Goal: Task Accomplishment & Management: Manage account settings

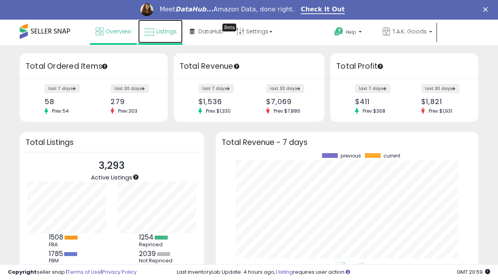
click at [164, 33] on span "Listings" at bounding box center [166, 32] width 20 height 8
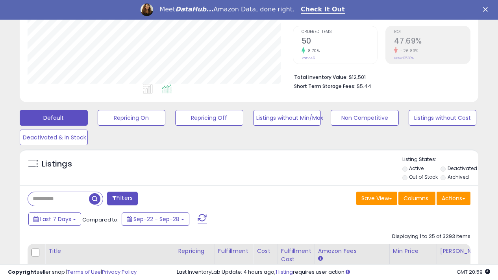
scroll to position [275, 0]
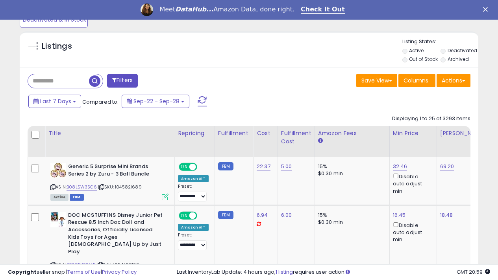
click at [47, 74] on input "text" at bounding box center [58, 81] width 61 height 14
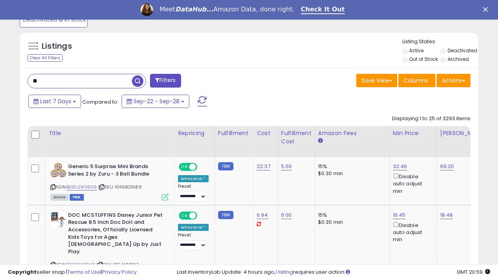
type input "**********"
click at [136, 85] on span "button" at bounding box center [137, 81] width 11 height 11
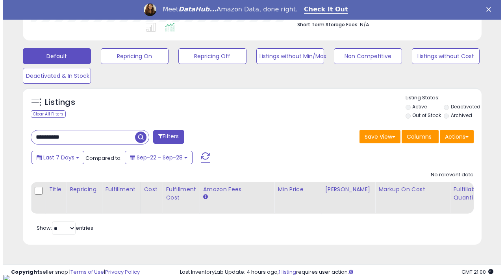
scroll to position [161, 265]
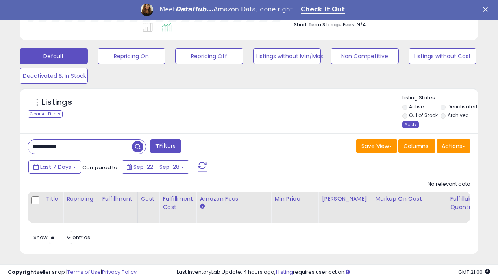
click at [412, 125] on div "Apply" at bounding box center [410, 124] width 17 height 7
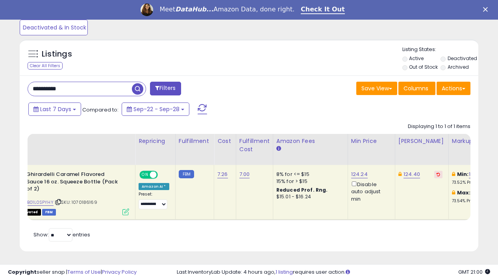
scroll to position [0, 0]
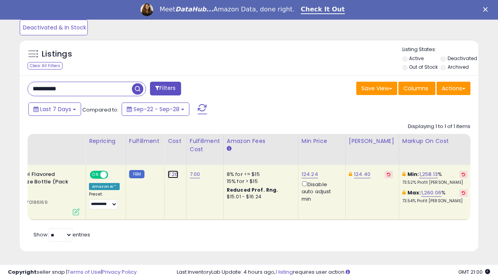
click at [170, 176] on link "7.26" at bounding box center [173, 175] width 11 height 8
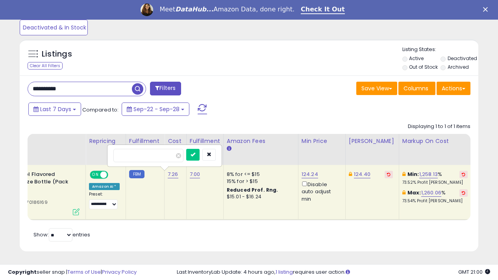
type input "*"
type input "***"
click at [199, 158] on button "submit" at bounding box center [192, 155] width 13 height 12
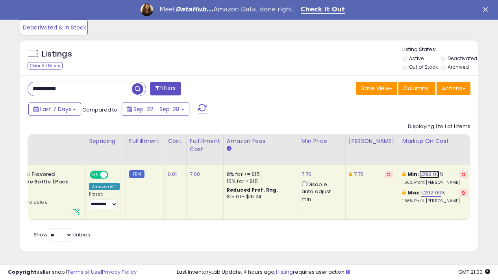
click at [419, 176] on link "1,292.00" at bounding box center [429, 175] width 20 height 8
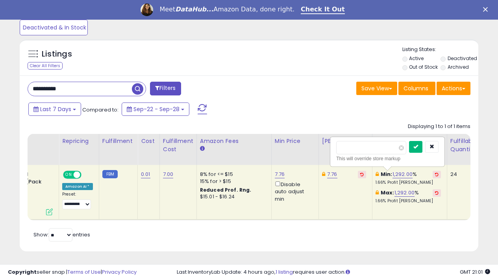
type input "***"
click at [418, 146] on icon "submit" at bounding box center [415, 146] width 5 height 5
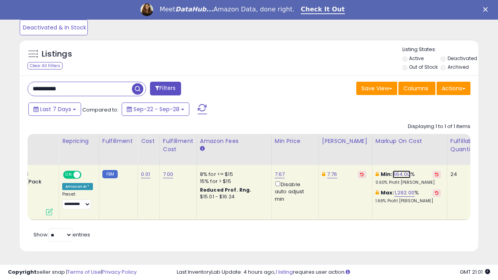
click at [395, 176] on link "464.00" at bounding box center [401, 175] width 18 height 8
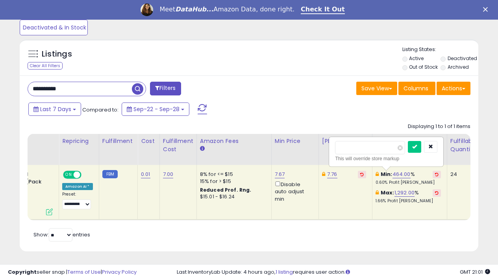
type input "*"
type input "****"
click at [421, 144] on button "submit" at bounding box center [414, 147] width 13 height 12
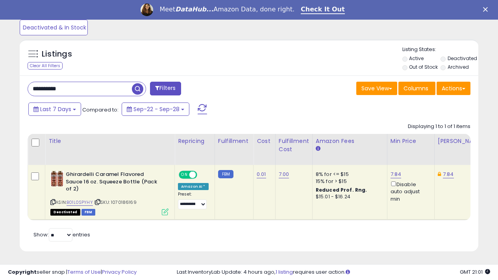
click at [184, 175] on span "ON" at bounding box center [184, 175] width 10 height 7
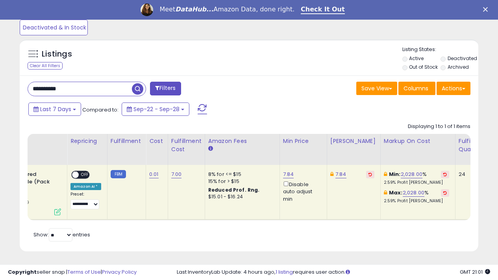
scroll to position [0, 128]
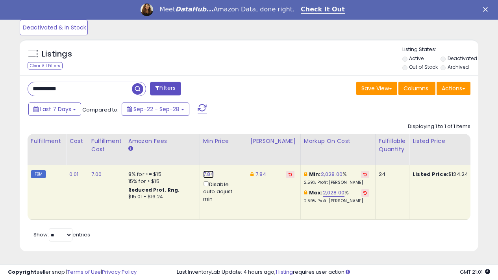
click at [207, 175] on link "7.84" at bounding box center [208, 175] width 11 height 8
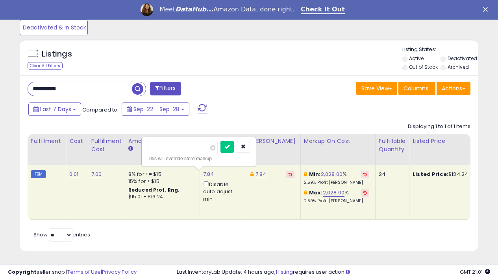
type input "*"
type input "*****"
click at [229, 146] on icon "submit" at bounding box center [227, 146] width 5 height 5
click at [255, 173] on link "7.84" at bounding box center [260, 175] width 11 height 8
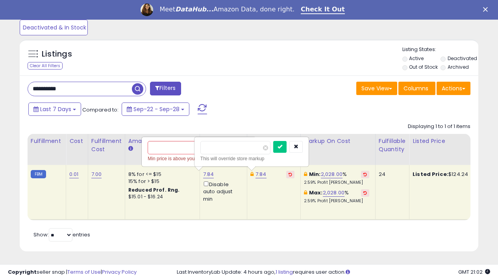
type input "*"
type input "**"
click at [282, 146] on icon "submit" at bounding box center [279, 146] width 5 height 5
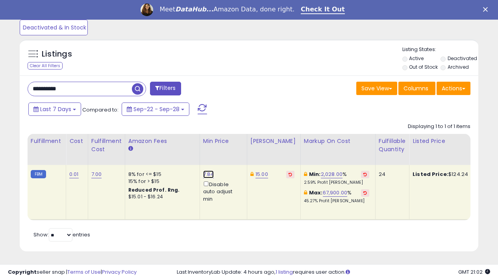
click at [205, 173] on link "7.84" at bounding box center [208, 175] width 11 height 8
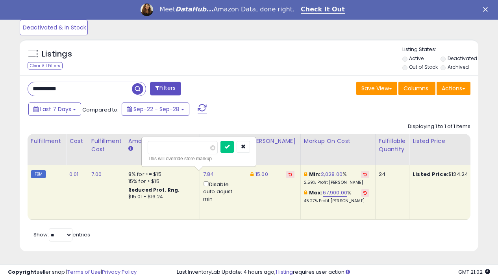
type input "*"
type input "*****"
click at [229, 148] on icon "submit" at bounding box center [227, 146] width 5 height 5
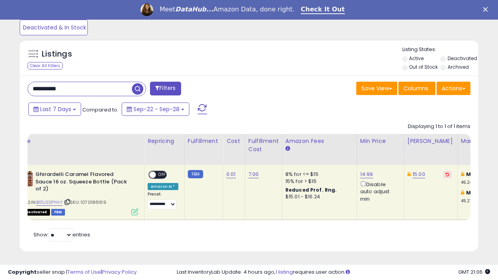
scroll to position [0, 30]
click at [162, 177] on span "OFF" at bounding box center [162, 175] width 13 height 7
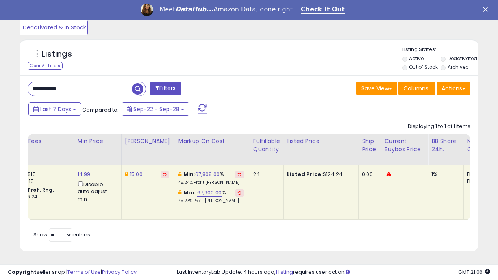
scroll to position [0, 374]
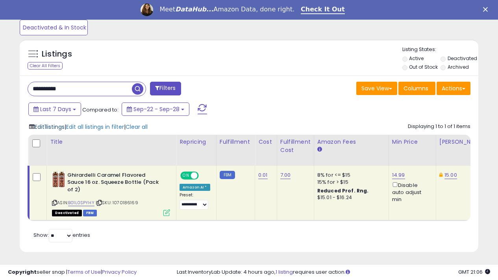
click at [59, 128] on span "Edit 1 listings" at bounding box center [50, 127] width 30 height 8
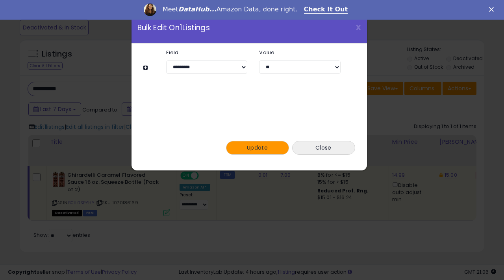
click at [271, 146] on button "Update" at bounding box center [257, 148] width 63 height 14
